Goal: Task Accomplishment & Management: Manage account settings

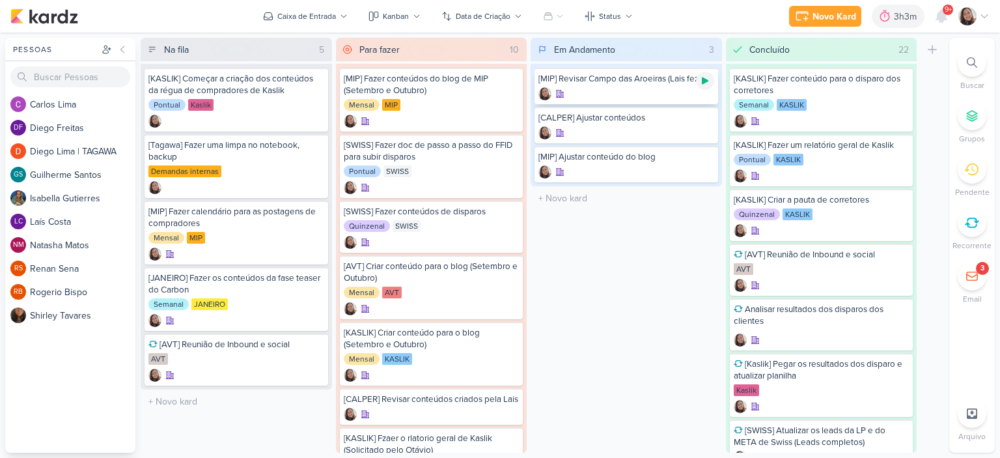
click at [705, 79] on icon at bounding box center [705, 80] width 7 height 7
click at [979, 20] on icon at bounding box center [984, 16] width 10 height 10
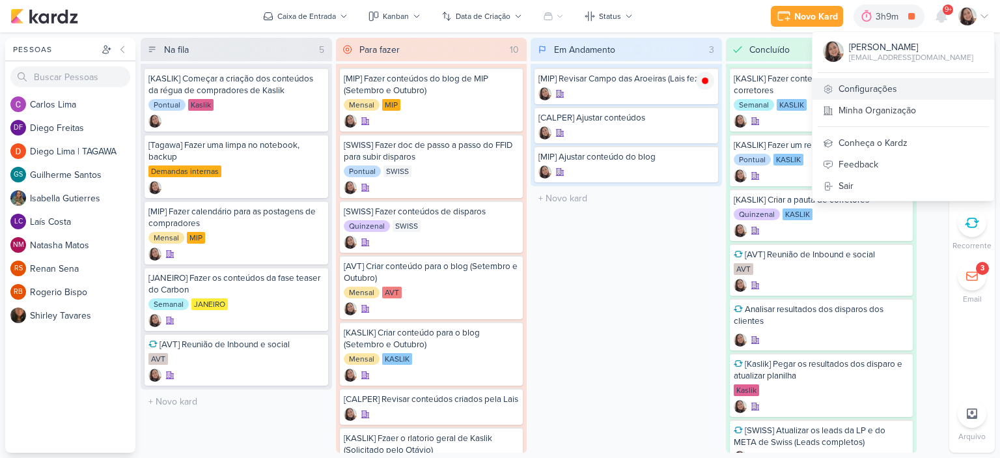
click at [889, 85] on link "Configurações" at bounding box center [904, 88] width 182 height 21
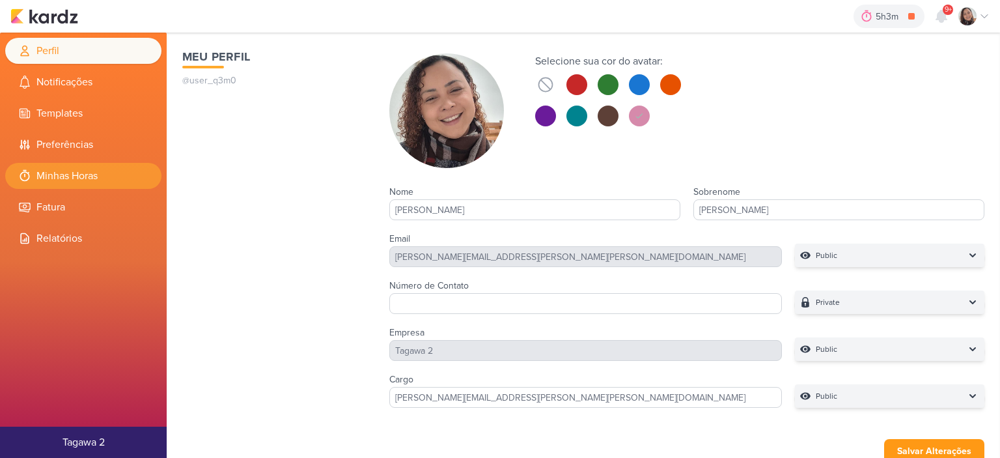
click at [72, 169] on li "Minhas Horas" at bounding box center [83, 176] width 156 height 26
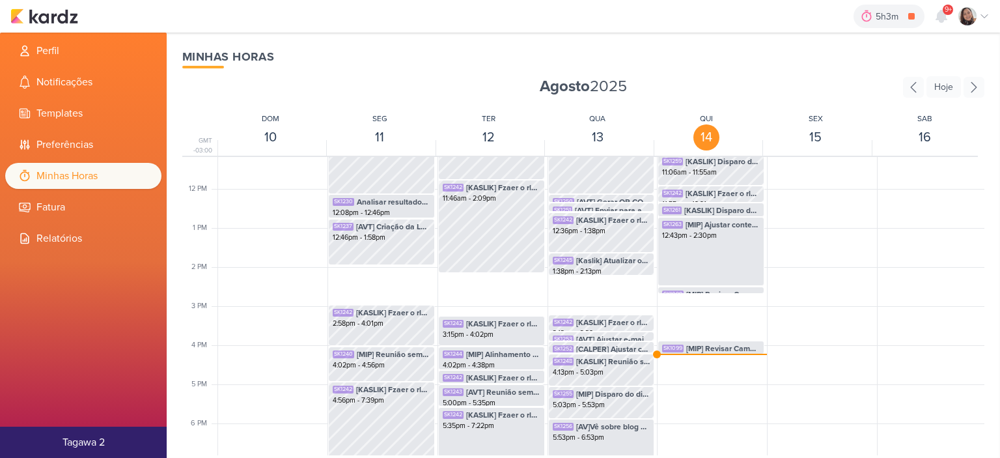
scroll to position [438, 0]
click at [49, 33] on div "Perfil Notificações Templates Preferências Minhas Horas Fatura" at bounding box center [83, 262] width 167 height 458
click at [57, 21] on img at bounding box center [44, 16] width 68 height 16
